Goal: Task Accomplishment & Management: Use online tool/utility

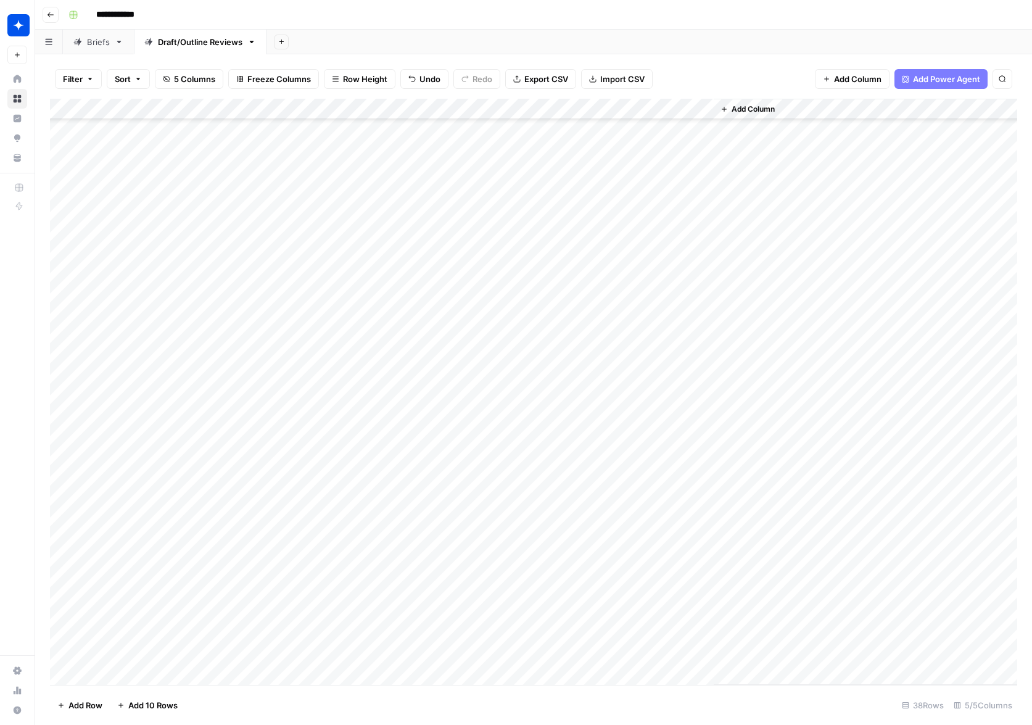
scroll to position [252, 0]
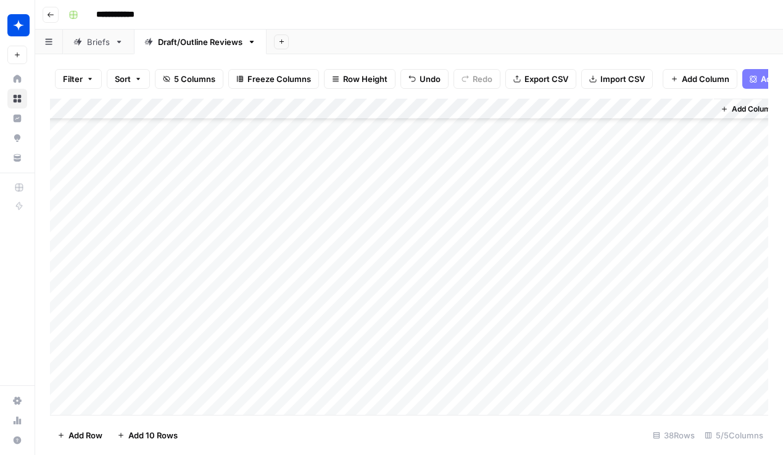
scroll to position [252, 0]
